Goal: Navigation & Orientation: Find specific page/section

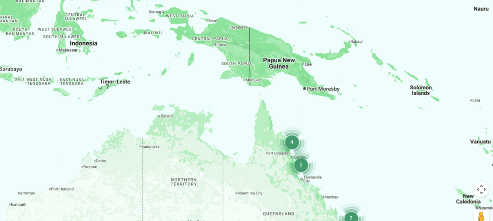
drag, startPoint x: 273, startPoint y: 59, endPoint x: 217, endPoint y: 241, distance: 190.7
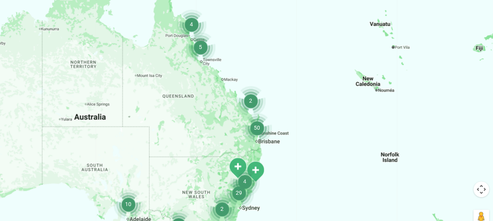
drag, startPoint x: 187, startPoint y: 76, endPoint x: 87, endPoint y: -41, distance: 153.4
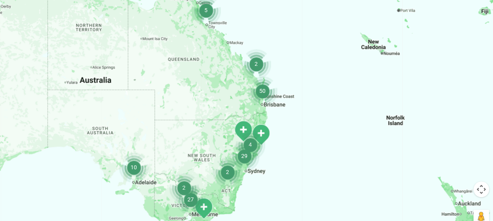
drag, startPoint x: 129, startPoint y: 139, endPoint x: 137, endPoint y: 13, distance: 126.3
click at [137, 13] on div at bounding box center [246, 83] width 493 height 303
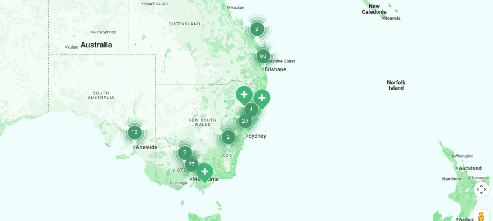
drag, startPoint x: 152, startPoint y: 131, endPoint x: 149, endPoint y: 44, distance: 87.6
click at [149, 44] on div at bounding box center [246, 83] width 493 height 303
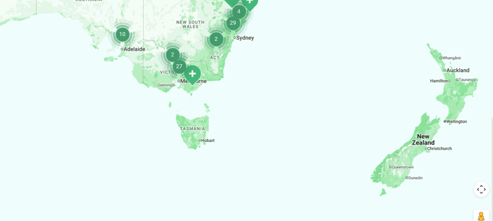
drag, startPoint x: 213, startPoint y: 181, endPoint x: 196, endPoint y: 157, distance: 29.1
click at [196, 157] on div at bounding box center [246, 83] width 493 height 303
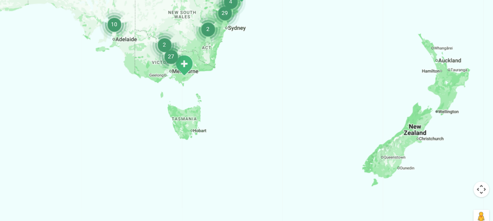
click at [348, 175] on div at bounding box center [246, 83] width 493 height 303
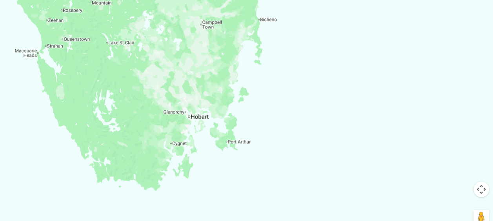
drag, startPoint x: 159, startPoint y: 184, endPoint x: 176, endPoint y: 124, distance: 62.1
click at [176, 124] on div at bounding box center [246, 83] width 493 height 303
